Goal: Communication & Community: Answer question/provide support

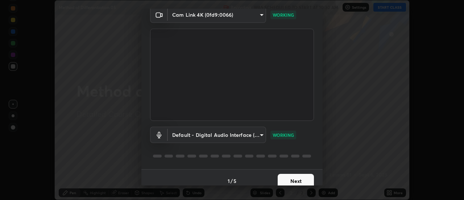
scroll to position [38, 0]
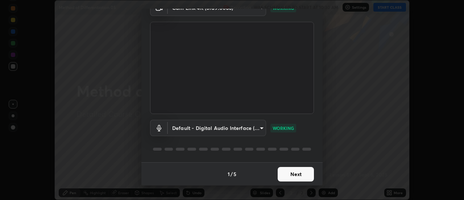
click at [302, 171] on button "Next" at bounding box center [296, 174] width 36 height 15
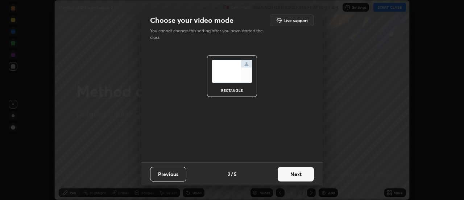
click at [305, 174] on button "Next" at bounding box center [296, 174] width 36 height 15
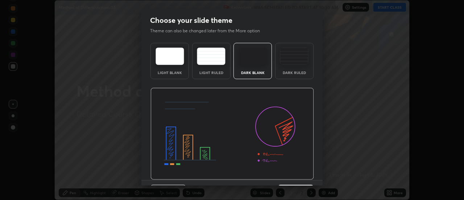
click at [307, 175] on img at bounding box center [232, 134] width 164 height 92
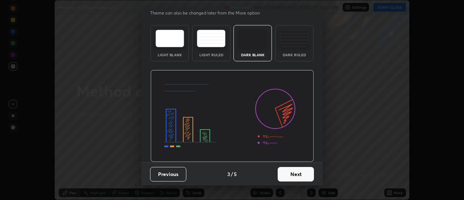
click at [305, 174] on button "Next" at bounding box center [296, 174] width 36 height 15
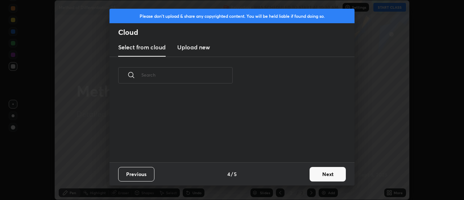
click at [317, 168] on button "Next" at bounding box center [328, 174] width 36 height 15
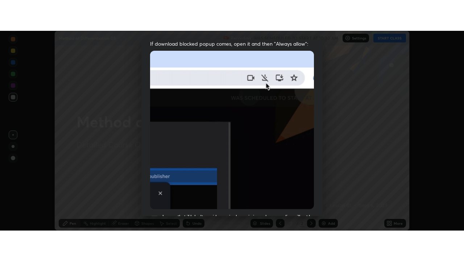
scroll to position [186, 0]
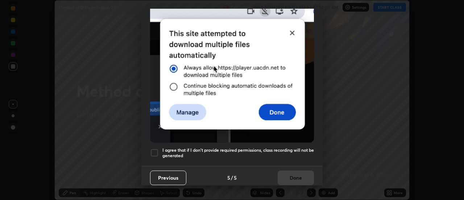
click at [306, 147] on h5 "I agree that if I don't provide required permissions, class recording will not …" at bounding box center [238, 152] width 152 height 11
click at [303, 170] on button "Done" at bounding box center [296, 177] width 36 height 15
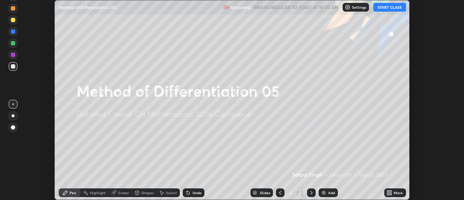
click at [395, 11] on button "START CLASS" at bounding box center [389, 7] width 33 height 9
click at [395, 191] on div "More" at bounding box center [398, 193] width 9 height 4
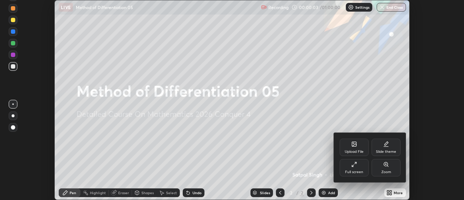
click at [351, 167] on div "Full screen" at bounding box center [354, 167] width 29 height 17
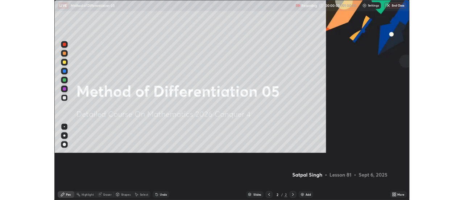
scroll to position [261, 464]
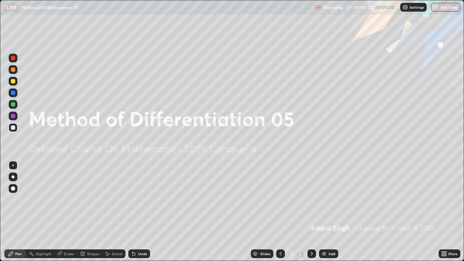
click at [324, 199] on img at bounding box center [324, 254] width 6 height 6
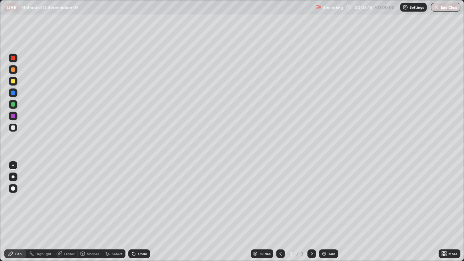
click at [323, 199] on img at bounding box center [324, 254] width 6 height 6
click at [142, 199] on div "Undo" at bounding box center [142, 254] width 9 height 4
click at [328, 199] on div "Add" at bounding box center [331, 254] width 7 height 4
click at [147, 199] on div "Undo" at bounding box center [139, 253] width 22 height 9
click at [143, 199] on div "Undo" at bounding box center [139, 253] width 22 height 9
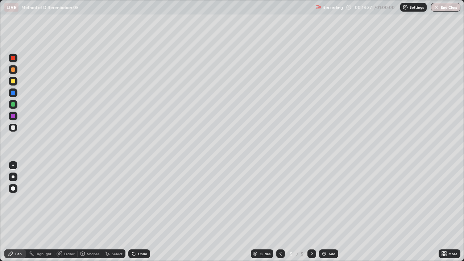
click at [145, 199] on div "Undo" at bounding box center [142, 254] width 9 height 4
click at [14, 80] on div at bounding box center [13, 81] width 4 height 4
click at [13, 128] on div at bounding box center [13, 127] width 4 height 4
click at [321, 199] on img at bounding box center [324, 254] width 6 height 6
click at [144, 199] on div "Undo" at bounding box center [142, 254] width 9 height 4
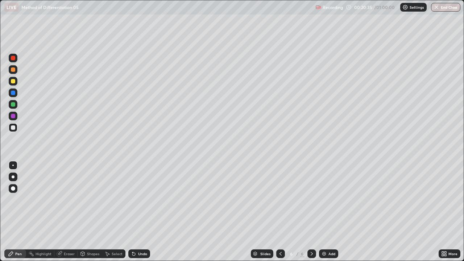
click at [144, 199] on div "Undo" at bounding box center [142, 254] width 9 height 4
click at [66, 199] on div "Eraser" at bounding box center [69, 254] width 11 height 4
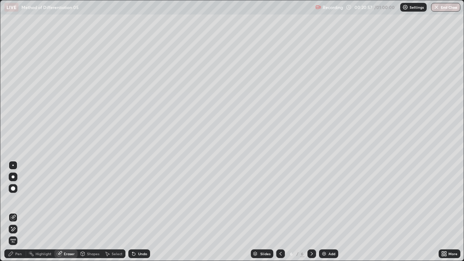
click at [12, 199] on icon at bounding box center [13, 229] width 6 height 6
click at [16, 199] on div "Pen" at bounding box center [18, 254] width 7 height 4
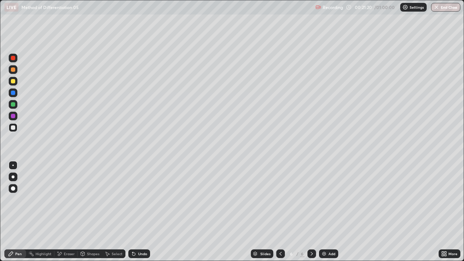
click at [67, 199] on div "Eraser" at bounding box center [69, 254] width 11 height 4
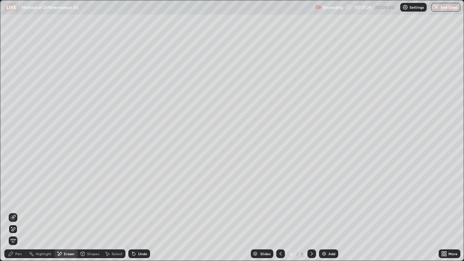
click at [23, 199] on div "Pen" at bounding box center [15, 253] width 22 height 9
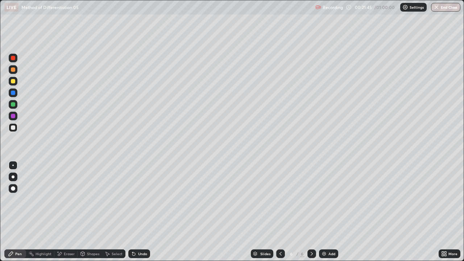
click at [64, 199] on div "Eraser" at bounding box center [69, 254] width 11 height 4
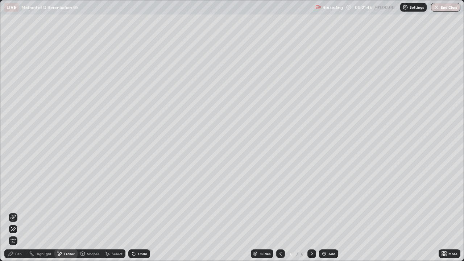
click at [15, 199] on icon at bounding box center [13, 218] width 6 height 6
click at [21, 199] on div "Pen" at bounding box center [18, 254] width 7 height 4
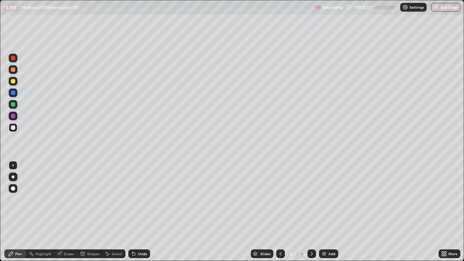
click at [47, 199] on div "Highlight" at bounding box center [40, 253] width 28 height 9
click at [66, 199] on div "Eraser" at bounding box center [69, 254] width 11 height 4
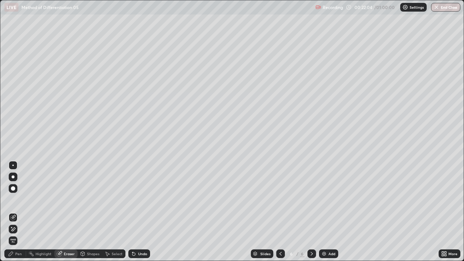
click at [134, 199] on icon at bounding box center [134, 254] width 6 height 6
click at [16, 199] on div "Pen" at bounding box center [15, 253] width 22 height 9
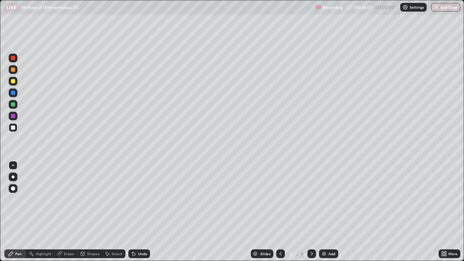
click at [73, 199] on div "Eraser" at bounding box center [69, 254] width 11 height 4
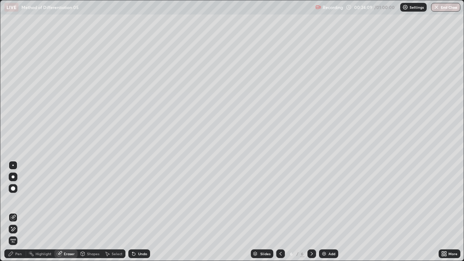
click at [14, 199] on icon at bounding box center [13, 229] width 6 height 6
click at [18, 199] on div "Pen" at bounding box center [18, 254] width 7 height 4
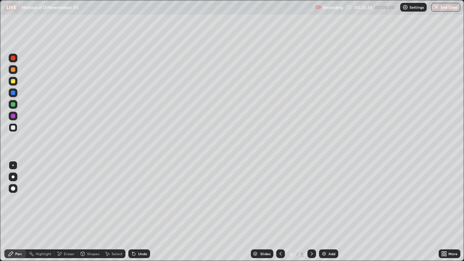
click at [145, 199] on div "Undo" at bounding box center [142, 254] width 9 height 4
click at [146, 199] on div "Undo" at bounding box center [142, 254] width 9 height 4
click at [148, 199] on div "Undo" at bounding box center [139, 253] width 22 height 9
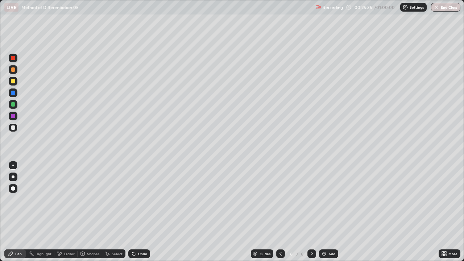
click at [154, 199] on div "Slides 6 / 6 Add" at bounding box center [294, 254] width 289 height 15
click at [145, 199] on div "Undo" at bounding box center [142, 254] width 9 height 4
click at [144, 199] on div "Undo" at bounding box center [142, 254] width 9 height 4
click at [72, 199] on div "Eraser" at bounding box center [69, 254] width 11 height 4
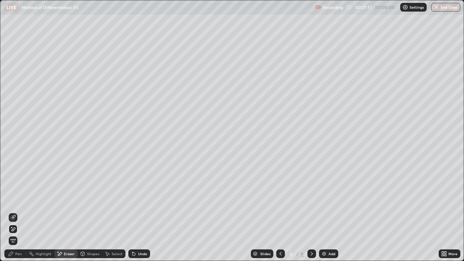
click at [24, 199] on div "Pen" at bounding box center [15, 253] width 22 height 9
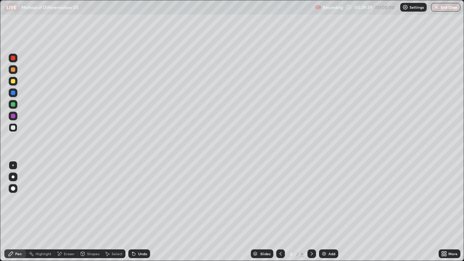
click at [333, 199] on div "Add" at bounding box center [331, 254] width 7 height 4
click at [138, 199] on div "Undo" at bounding box center [142, 254] width 9 height 4
click at [325, 199] on img at bounding box center [324, 254] width 6 height 6
click at [140, 199] on div "Undo" at bounding box center [142, 254] width 9 height 4
click at [141, 199] on div "Undo" at bounding box center [142, 254] width 9 height 4
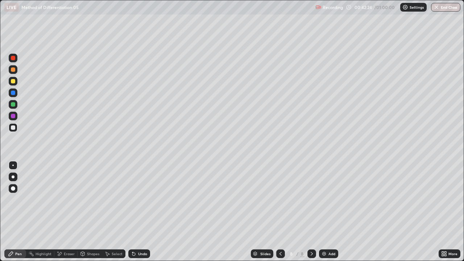
click at [329, 199] on div "Add" at bounding box center [331, 254] width 7 height 4
click at [129, 199] on div "Undo" at bounding box center [139, 253] width 22 height 9
click at [131, 199] on icon at bounding box center [134, 254] width 6 height 6
click at [135, 199] on icon at bounding box center [134, 254] width 6 height 6
click at [137, 199] on div "Undo" at bounding box center [139, 253] width 22 height 9
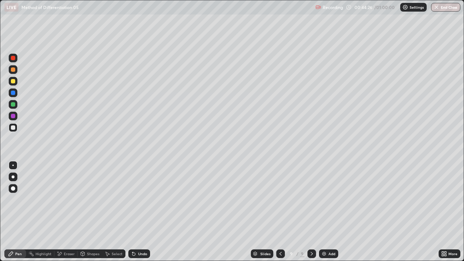
click at [148, 199] on div "Undo" at bounding box center [139, 253] width 22 height 9
click at [280, 199] on icon at bounding box center [281, 254] width 6 height 6
click at [144, 199] on div "Undo" at bounding box center [142, 254] width 9 height 4
click at [314, 199] on div at bounding box center [311, 253] width 9 height 9
click at [113, 199] on div "Select" at bounding box center [113, 253] width 23 height 9
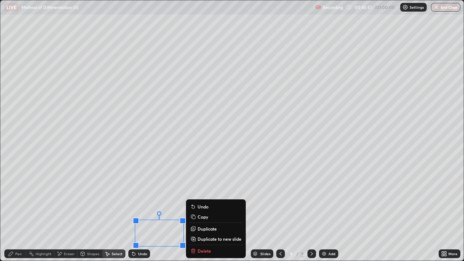
click at [103, 199] on div "0 ° Undo Copy Duplicate Duplicate to new slide Delete" at bounding box center [231, 130] width 463 height 260
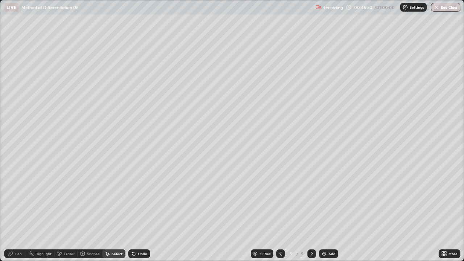
click at [18, 199] on div "Pen" at bounding box center [18, 254] width 7 height 4
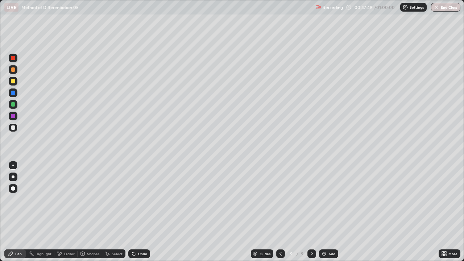
click at [328, 199] on div "Add" at bounding box center [331, 254] width 7 height 4
click at [117, 199] on div "Select" at bounding box center [113, 253] width 23 height 9
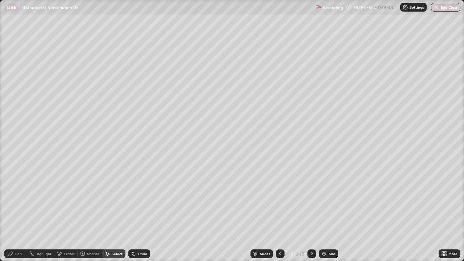
click at [118, 199] on div "Select" at bounding box center [117, 254] width 11 height 4
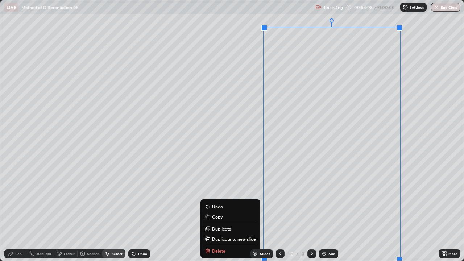
click at [229, 199] on p "Duplicate to new slide" at bounding box center [234, 239] width 44 height 6
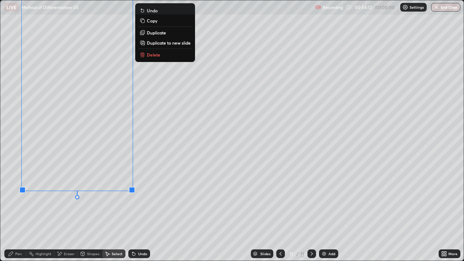
click at [72, 199] on div "Eraser" at bounding box center [69, 254] width 11 height 4
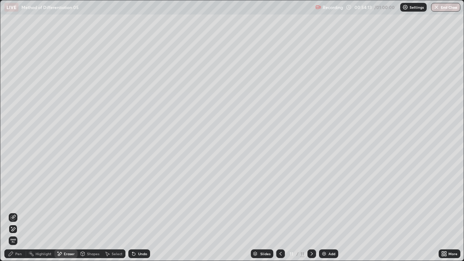
click at [20, 199] on div "Pen" at bounding box center [18, 254] width 7 height 4
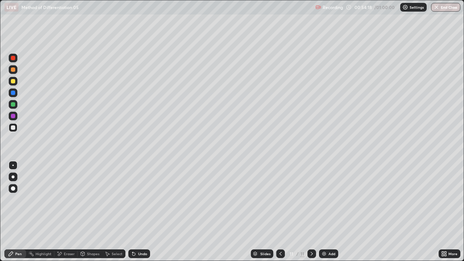
click at [445, 199] on icon at bounding box center [446, 255] width 2 height 2
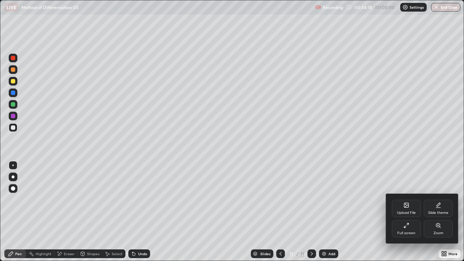
click at [414, 199] on div "Full screen" at bounding box center [406, 233] width 18 height 4
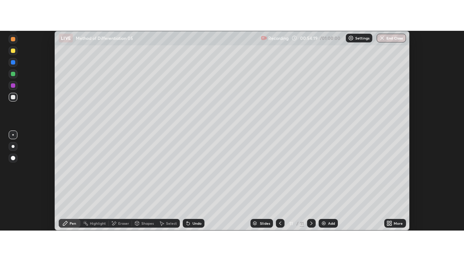
scroll to position [36058, 35794]
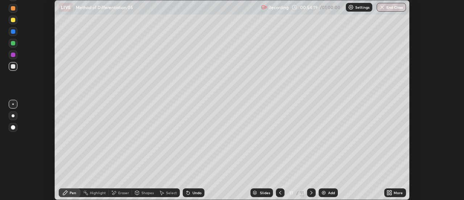
click at [397, 193] on div "More" at bounding box center [398, 193] width 9 height 4
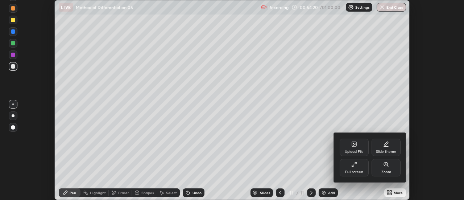
click at [352, 169] on div "Full screen" at bounding box center [354, 167] width 29 height 17
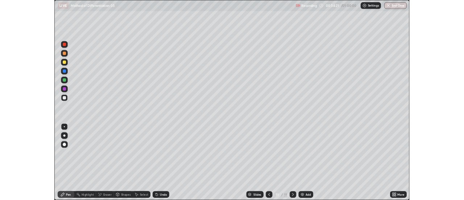
scroll to position [261, 464]
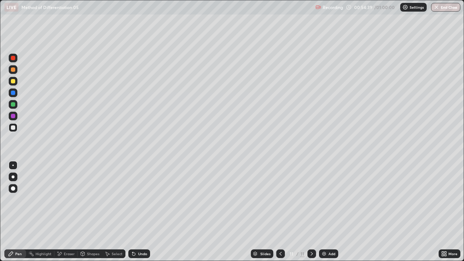
click at [112, 199] on div "Select" at bounding box center [117, 254] width 11 height 4
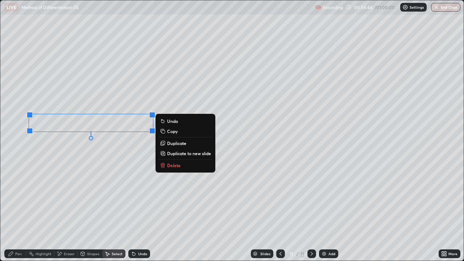
click at [19, 199] on div "Pen" at bounding box center [18, 254] width 7 height 4
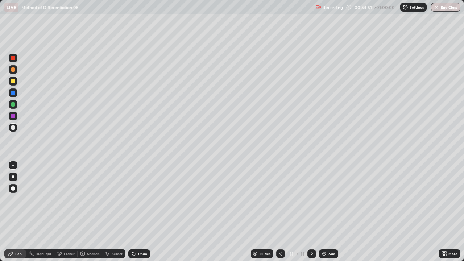
click at [442, 199] on icon at bounding box center [444, 254] width 6 height 6
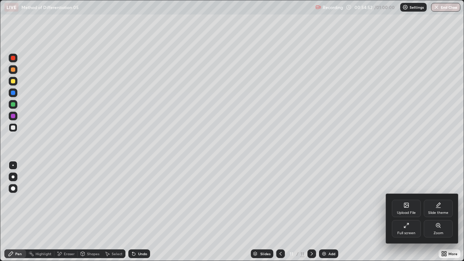
click at [407, 199] on div "Full screen" at bounding box center [406, 233] width 18 height 4
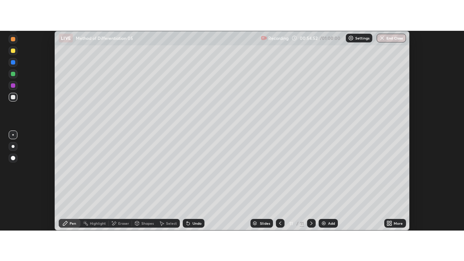
scroll to position [36058, 35794]
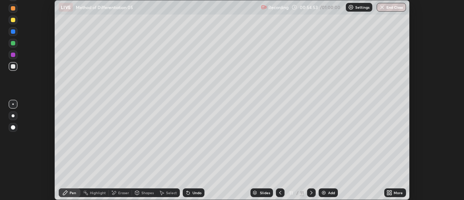
click at [391, 193] on icon at bounding box center [391, 194] width 2 height 2
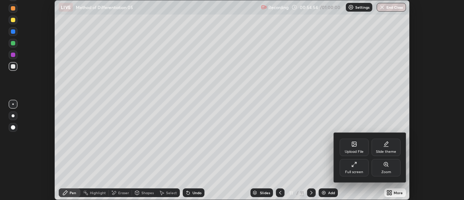
click at [360, 171] on div "Full screen" at bounding box center [354, 172] width 18 height 4
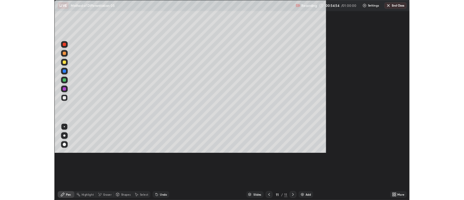
scroll to position [261, 464]
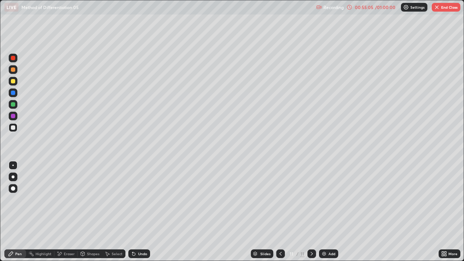
click at [113, 199] on div "Select" at bounding box center [117, 254] width 11 height 4
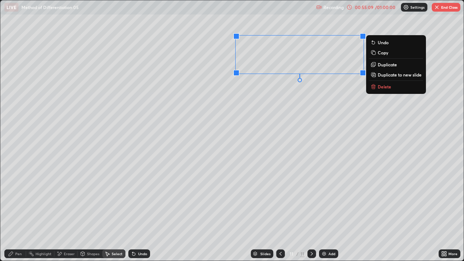
click at [243, 132] on div "0 ° Undo Copy Duplicate Duplicate to new slide Delete" at bounding box center [231, 130] width 463 height 260
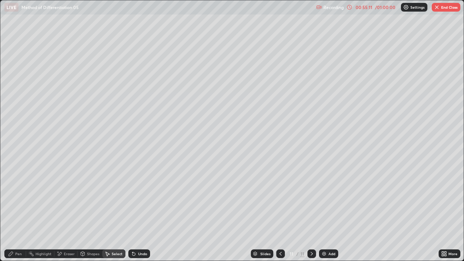
click at [19, 199] on div "Pen" at bounding box center [18, 254] width 7 height 4
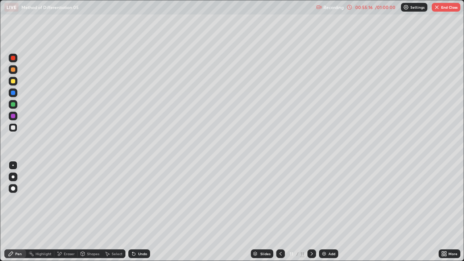
click at [378, 9] on div "/ 01:00:00" at bounding box center [385, 7] width 22 height 4
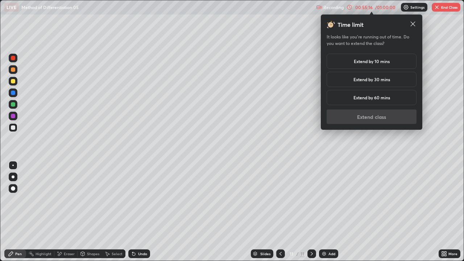
click at [364, 62] on h5 "Extend by 10 mins" at bounding box center [372, 61] width 36 height 7
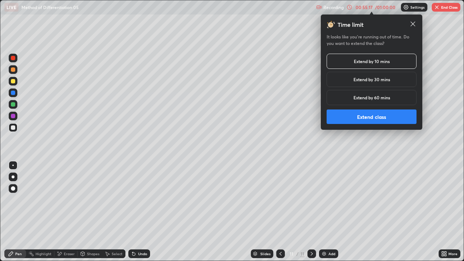
click at [363, 116] on button "Extend class" at bounding box center [372, 116] width 90 height 15
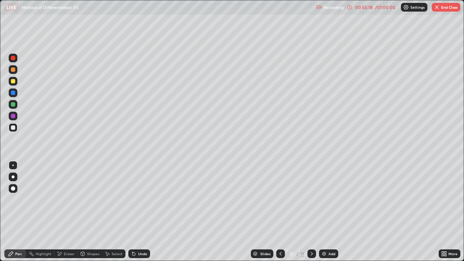
click at [442, 199] on icon at bounding box center [443, 255] width 2 height 2
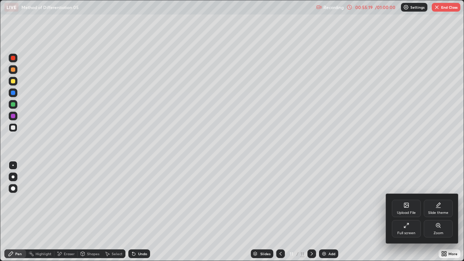
click at [407, 199] on icon at bounding box center [407, 226] width 6 height 6
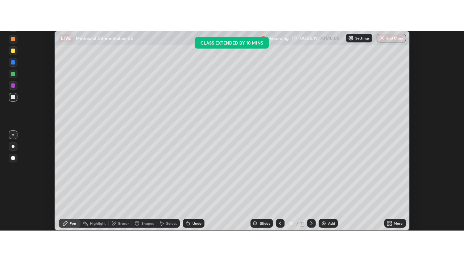
scroll to position [36058, 35794]
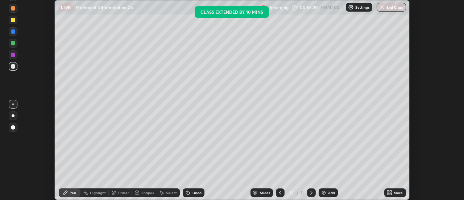
click at [392, 191] on icon at bounding box center [391, 191] width 2 height 2
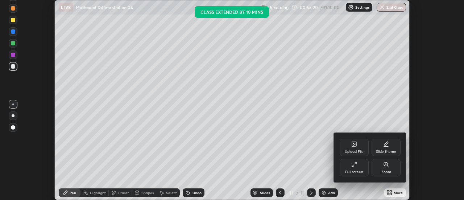
click at [352, 166] on icon at bounding box center [354, 164] width 6 height 6
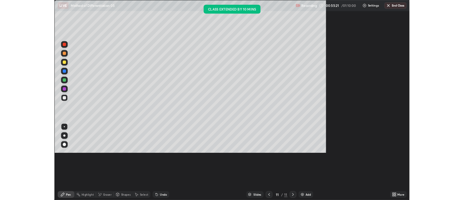
scroll to position [261, 464]
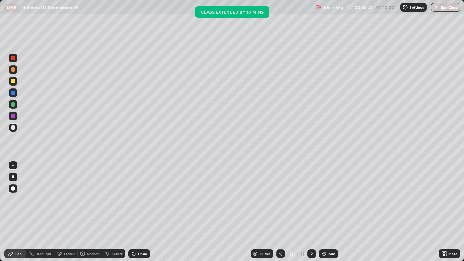
click at [20, 199] on div "Pen" at bounding box center [18, 254] width 7 height 4
click at [15, 82] on div at bounding box center [13, 81] width 4 height 4
click at [13, 128] on div at bounding box center [13, 127] width 4 height 4
click at [280, 199] on icon at bounding box center [281, 254] width 2 height 4
click at [278, 199] on icon at bounding box center [281, 254] width 6 height 6
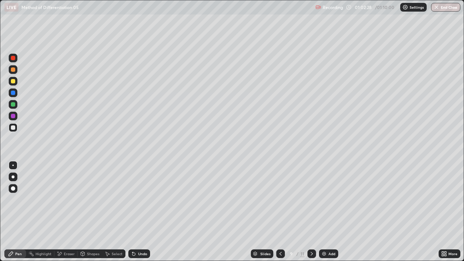
click at [280, 199] on icon at bounding box center [281, 254] width 6 height 6
click at [311, 199] on icon at bounding box center [312, 254] width 6 height 6
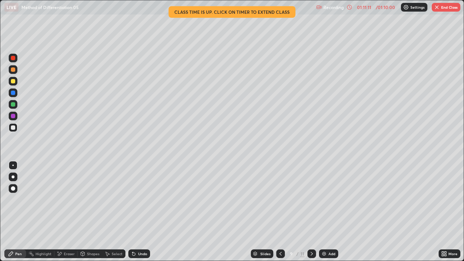
click at [448, 10] on button "End Class" at bounding box center [446, 7] width 29 height 9
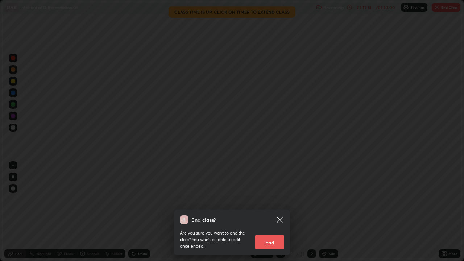
click at [273, 199] on button "End" at bounding box center [269, 242] width 29 height 15
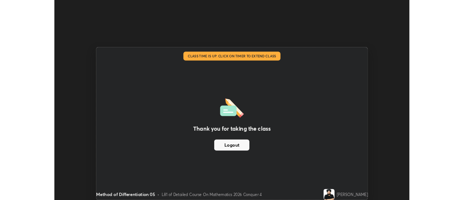
scroll to position [36058, 35794]
